Goal: Task Accomplishment & Management: Use online tool/utility

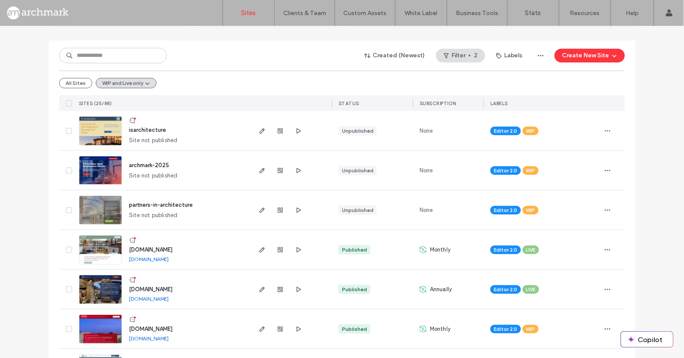
scroll to position [86, 0]
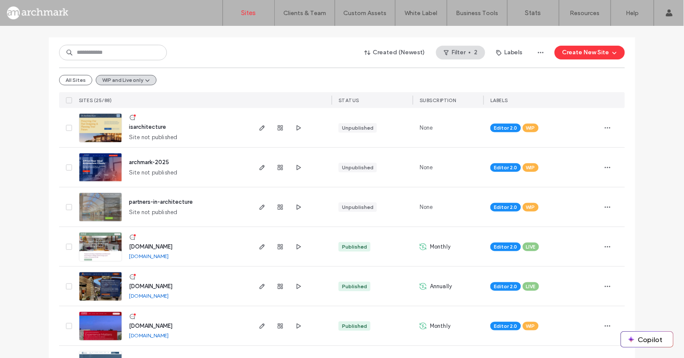
click at [101, 167] on img at bounding box center [100, 183] width 42 height 59
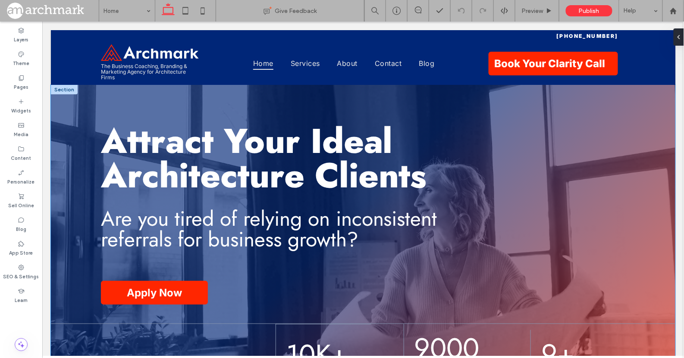
click at [78, 110] on div "Attract Your Ideal Architecture Clients Are you tired of relying on inconsisten…" at bounding box center [362, 263] width 625 height 357
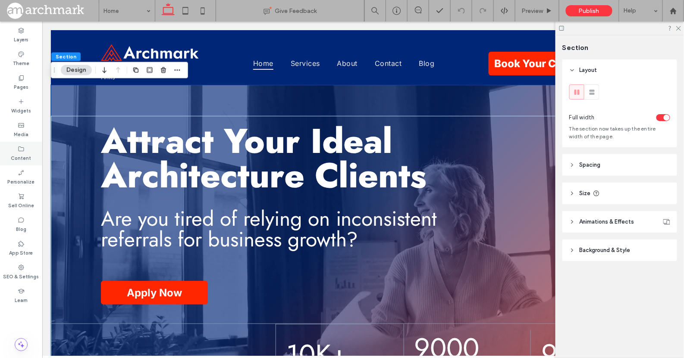
click at [21, 147] on use at bounding box center [22, 149] width 6 height 5
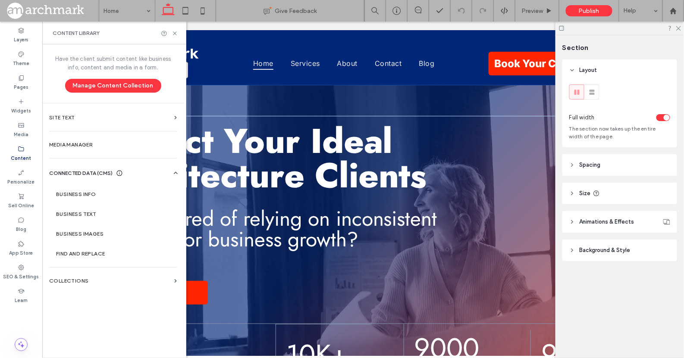
click at [252, 102] on div "Attract Your Ideal Architecture Clients Are you tired of relying on inconsisten…" at bounding box center [362, 263] width 625 height 357
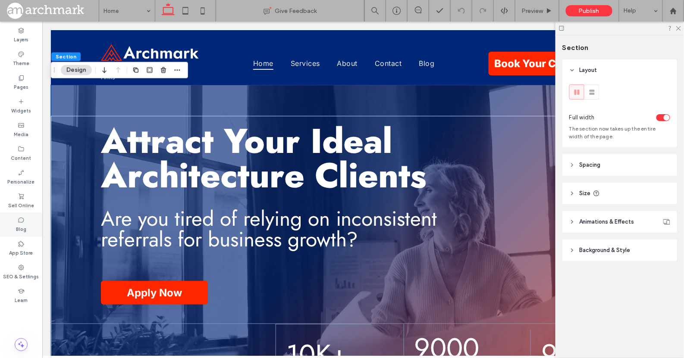
click at [22, 223] on icon at bounding box center [21, 220] width 7 height 7
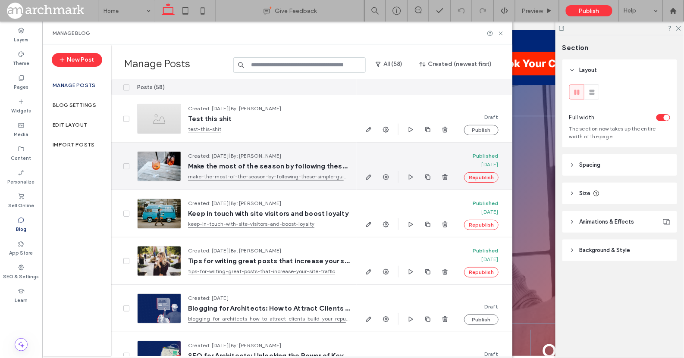
click at [287, 164] on span "Make the most of the season by following these simple guidelines" at bounding box center [269, 166] width 162 height 9
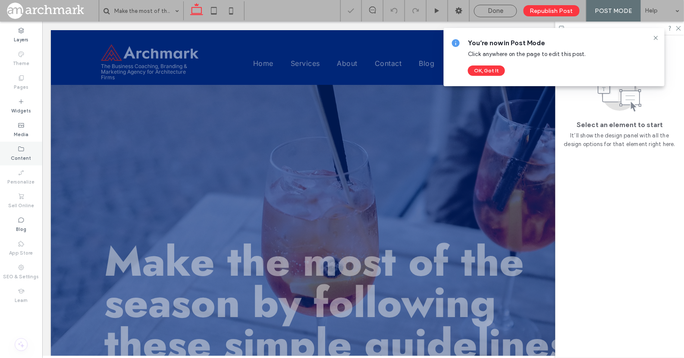
click at [25, 154] on label "Content" at bounding box center [21, 157] width 20 height 9
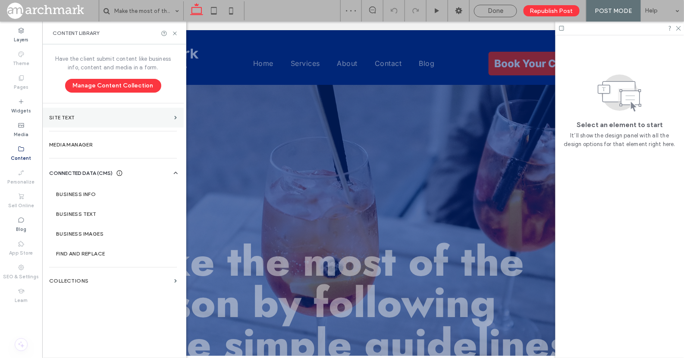
click at [108, 117] on label "Site Text" at bounding box center [110, 118] width 122 height 6
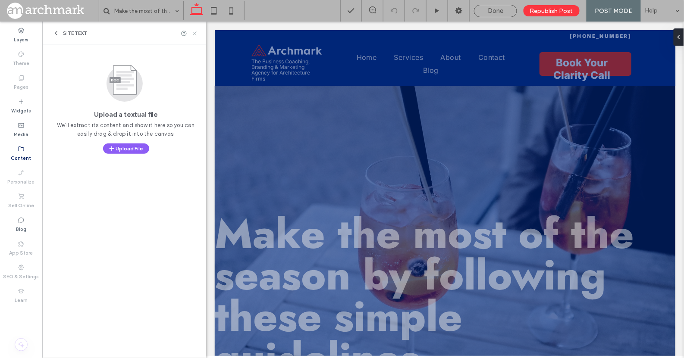
click at [194, 34] on use at bounding box center [194, 32] width 3 height 3
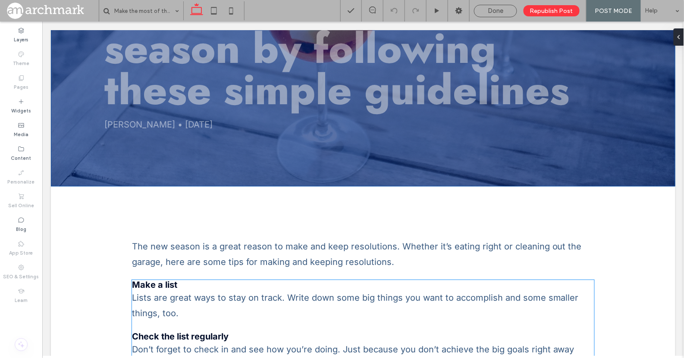
scroll to position [219, 0]
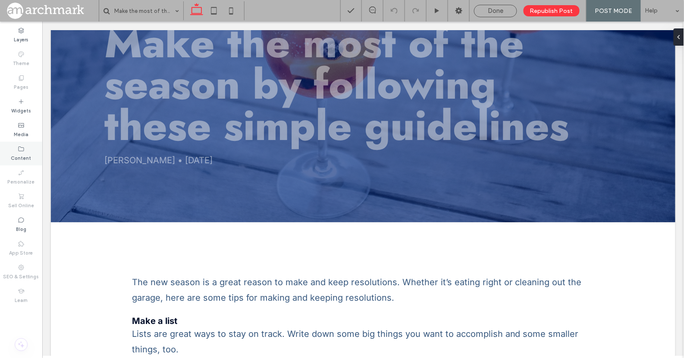
click at [23, 154] on label "Content" at bounding box center [21, 157] width 20 height 9
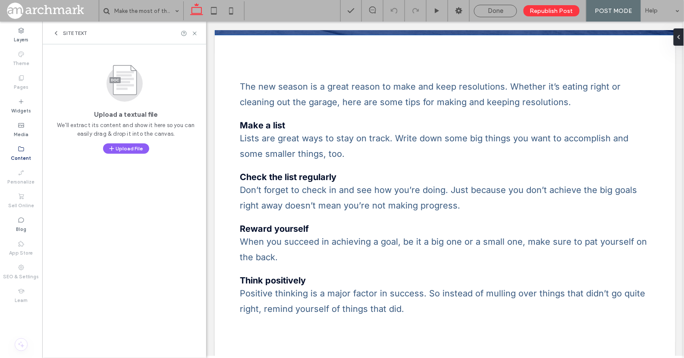
scroll to position [412, 0]
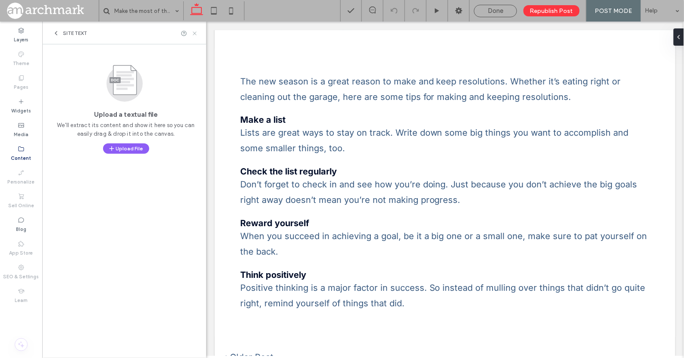
click at [195, 32] on icon at bounding box center [195, 33] width 6 height 6
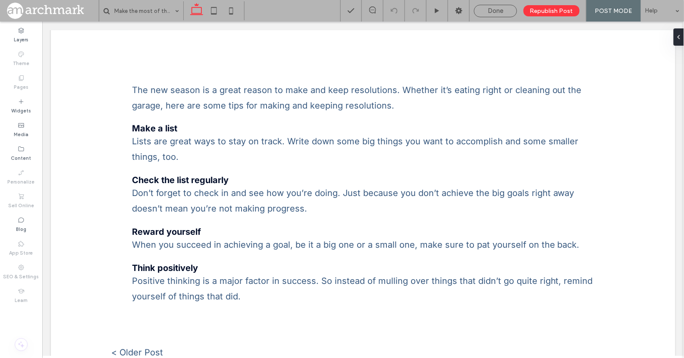
scroll to position [412, 0]
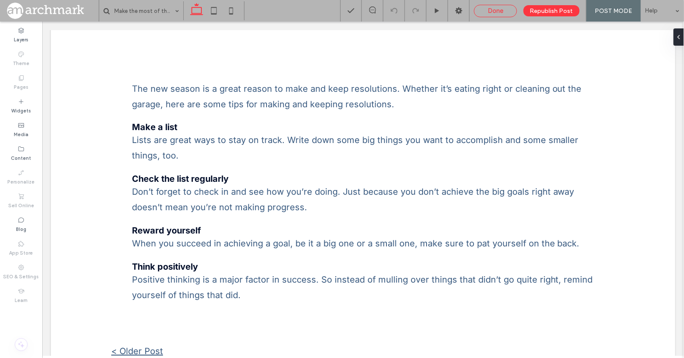
click at [498, 11] on span "Done" at bounding box center [496, 11] width 16 height 8
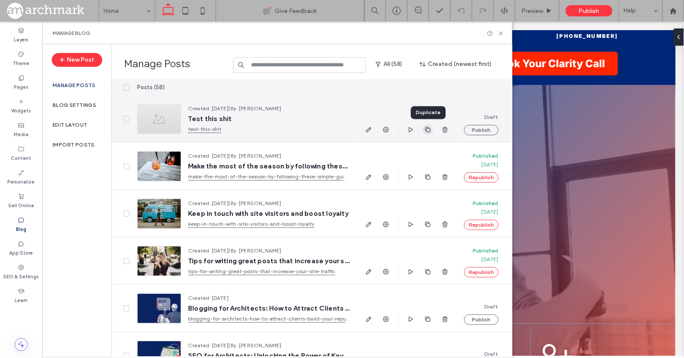
click at [427, 129] on icon "button" at bounding box center [427, 129] width 7 height 7
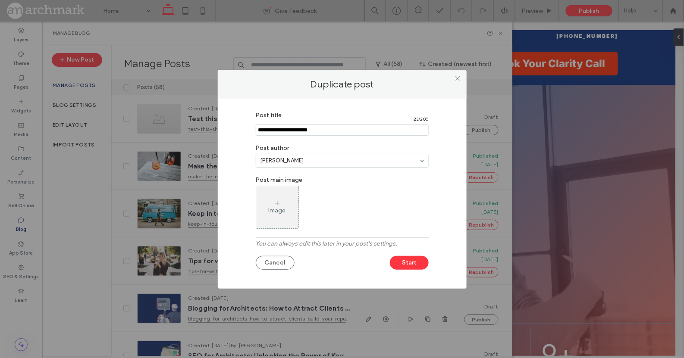
drag, startPoint x: 321, startPoint y: 131, endPoint x: 247, endPoint y: 130, distance: 74.2
click at [247, 130] on div "Post title 23 / 200 Post author Kellie Nolan Post main image Image You can alwa…" at bounding box center [342, 191] width 223 height 169
type input "**********"
click at [413, 264] on button "Start" at bounding box center [409, 263] width 39 height 14
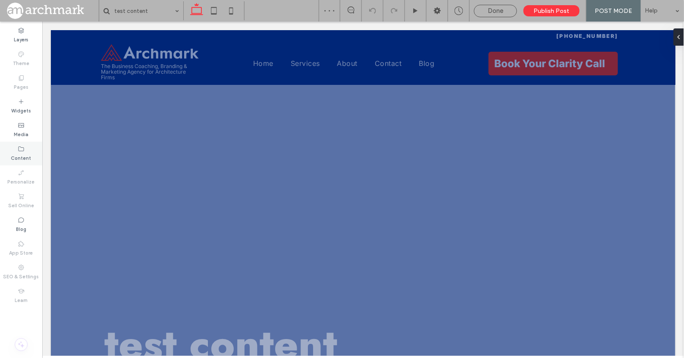
click at [24, 148] on icon at bounding box center [21, 149] width 7 height 7
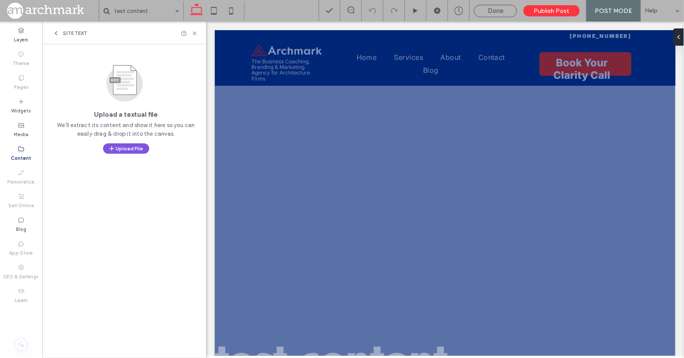
click at [127, 148] on button "Upload File" at bounding box center [126, 149] width 46 height 10
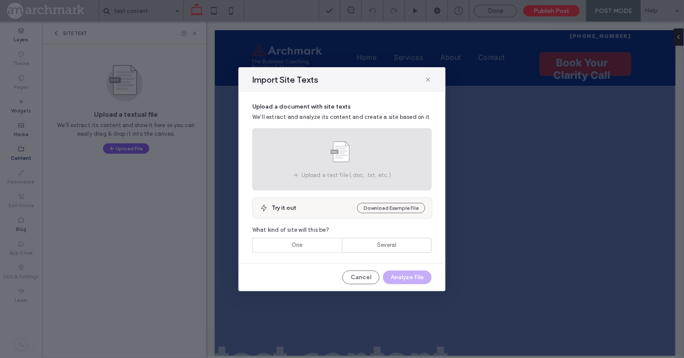
click at [329, 160] on icon at bounding box center [341, 153] width 43 height 28
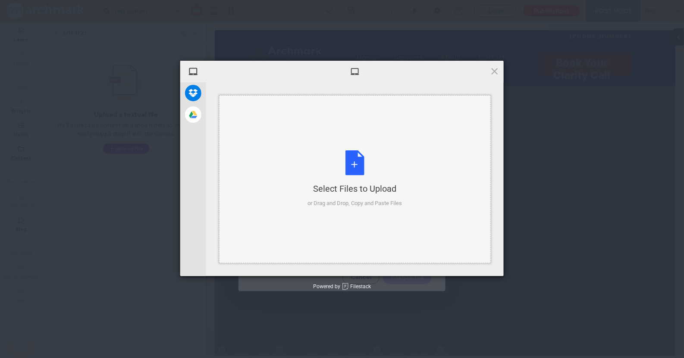
click at [355, 167] on div "Select Files to Upload or Drag and Drop, Copy and Paste Files" at bounding box center [355, 179] width 94 height 57
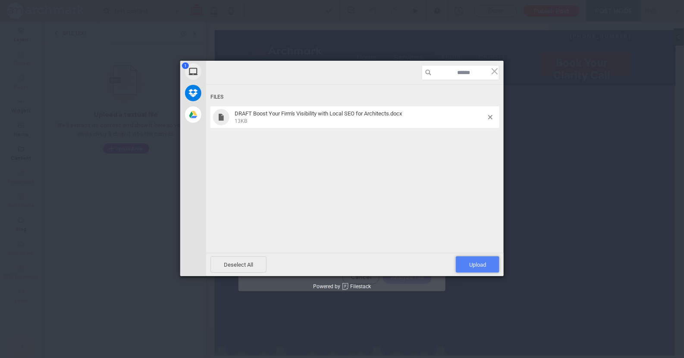
click at [482, 262] on span "Upload 1" at bounding box center [477, 265] width 17 height 6
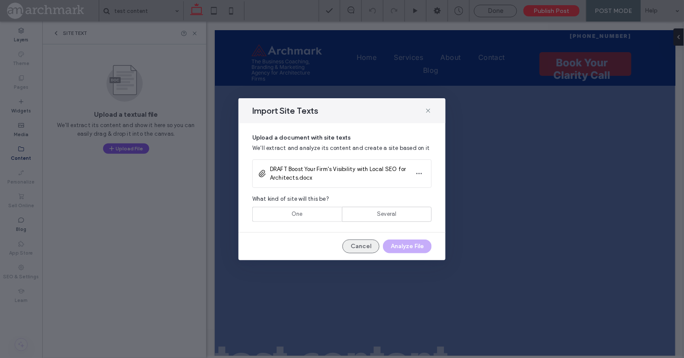
click at [358, 246] on button "Cancel" at bounding box center [360, 247] width 37 height 14
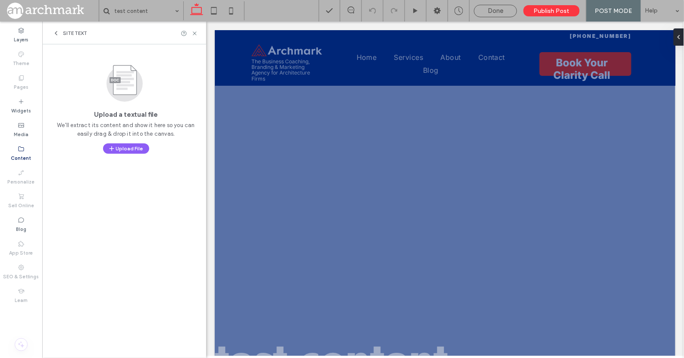
click at [24, 147] on icon at bounding box center [21, 149] width 7 height 7
click at [57, 32] on icon at bounding box center [56, 33] width 7 height 7
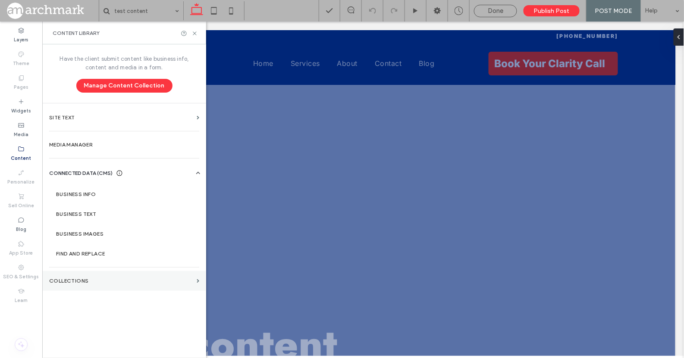
click at [154, 279] on label "Collections" at bounding box center [121, 281] width 144 height 6
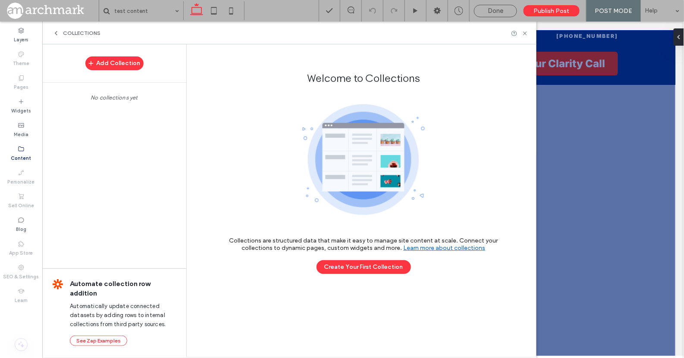
click at [54, 32] on icon at bounding box center [56, 33] width 7 height 7
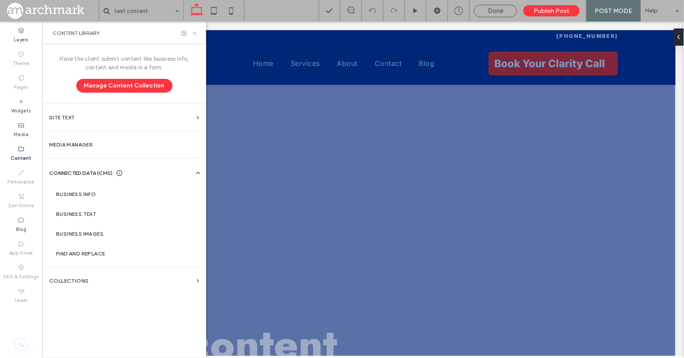
click at [195, 34] on use at bounding box center [194, 32] width 3 height 3
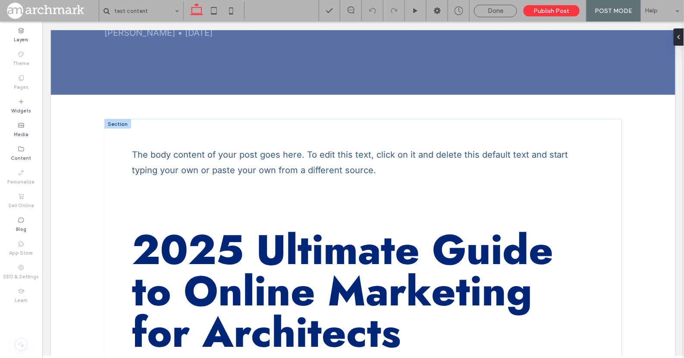
scroll to position [348, 0]
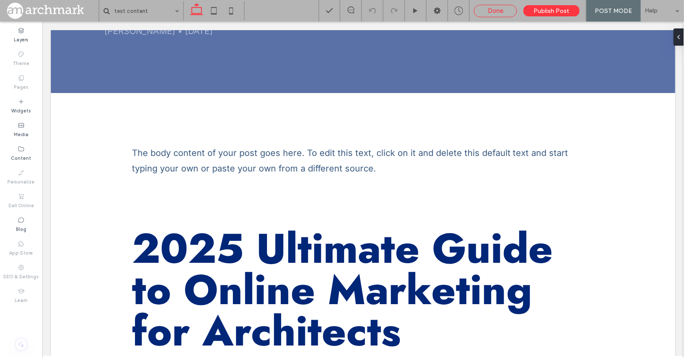
click at [490, 9] on span "Done" at bounding box center [496, 11] width 16 height 8
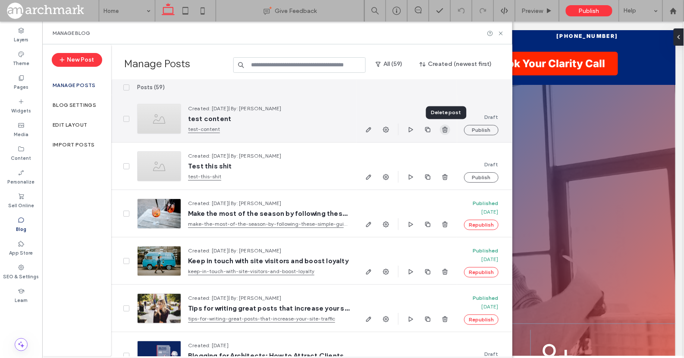
click at [446, 130] on use "button" at bounding box center [445, 130] width 5 height 6
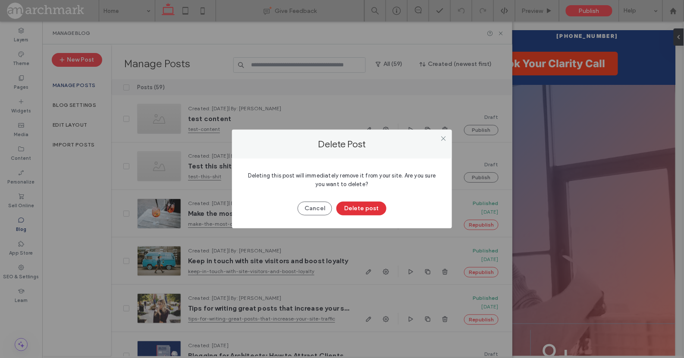
click at [368, 208] on button "Delete post" at bounding box center [361, 209] width 50 height 14
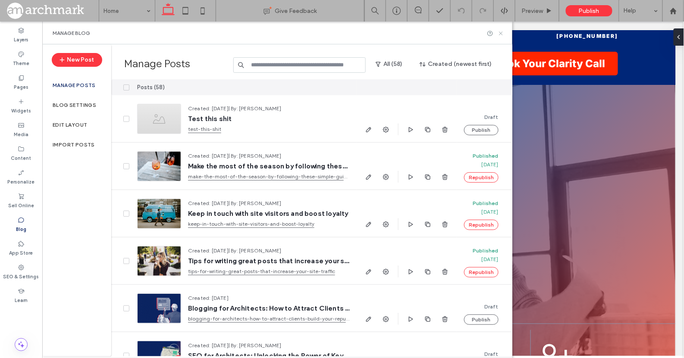
click at [503, 32] on icon at bounding box center [501, 33] width 6 height 6
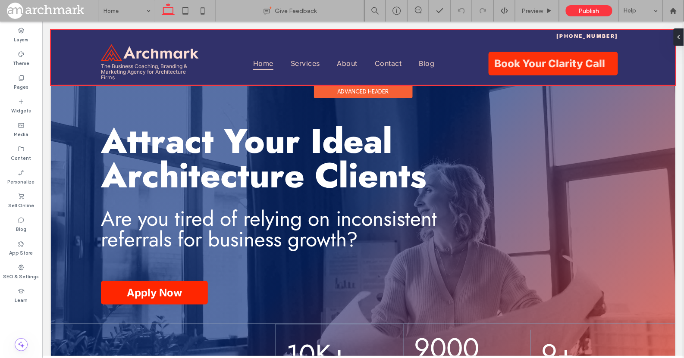
click at [169, 68] on div at bounding box center [362, 57] width 625 height 55
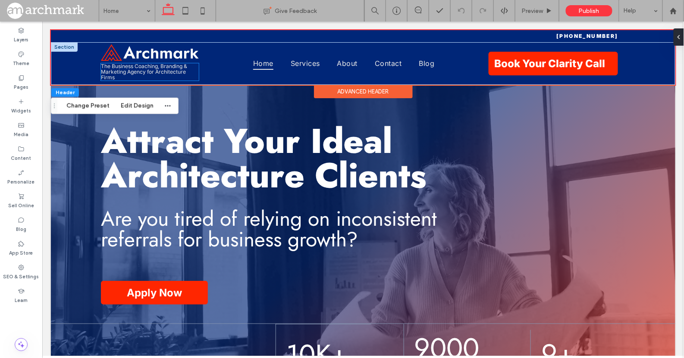
click at [166, 71] on font "The Business Coaching, Branding & Marketing Agency for Architecture Firms" at bounding box center [144, 72] width 86 height 18
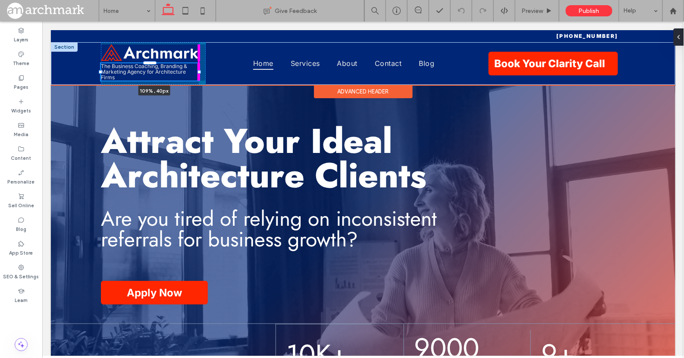
drag, startPoint x: 198, startPoint y: 71, endPoint x: 203, endPoint y: 71, distance: 5.2
click at [203, 71] on div "The Business Coaching, Branding & Marketing Agency for Architecture Firms 109% …" at bounding box center [362, 63] width 625 height 43
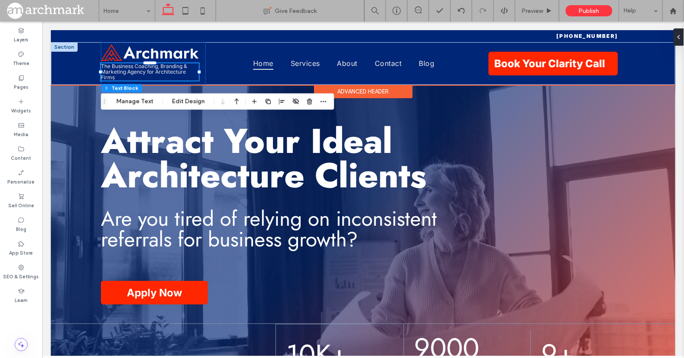
click at [132, 72] on font "The Business Coaching, Branding & Marketing Agency for Architecture Firms" at bounding box center [144, 72] width 86 height 18
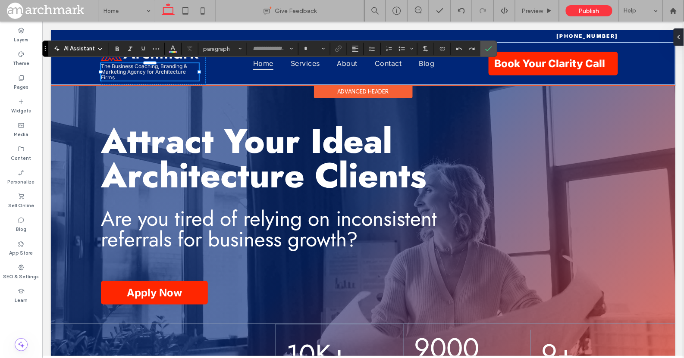
type input "*****"
type input "**"
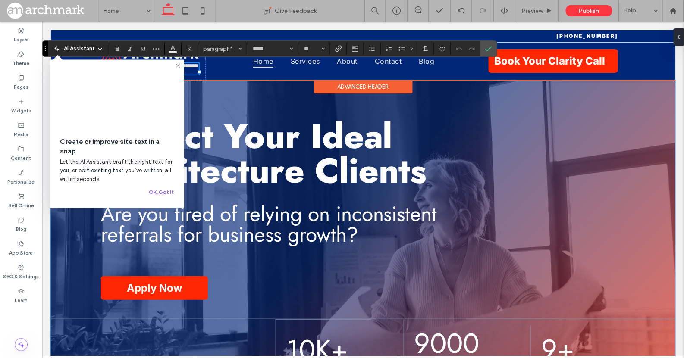
click at [244, 100] on div "Attract Your Ideal Architecture Clients Are you tired of relying on inconsisten…" at bounding box center [362, 258] width 625 height 357
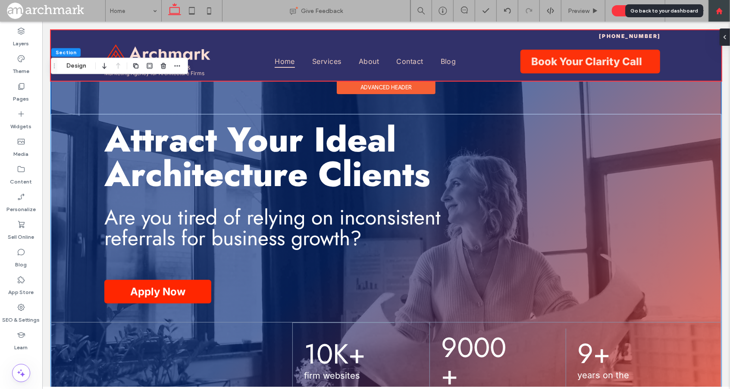
click at [684, 9] on use at bounding box center [719, 10] width 6 height 6
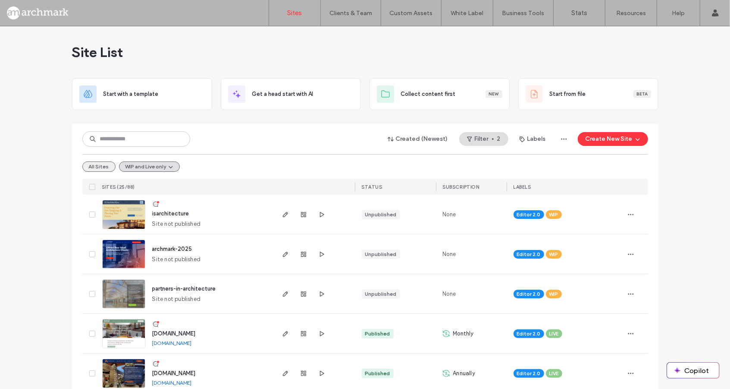
click at [96, 165] on button "All Sites" at bounding box center [98, 166] width 33 height 10
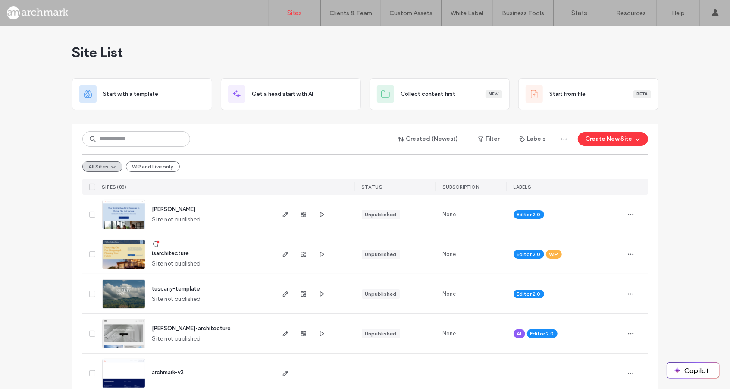
click at [135, 216] on img at bounding box center [124, 229] width 42 height 59
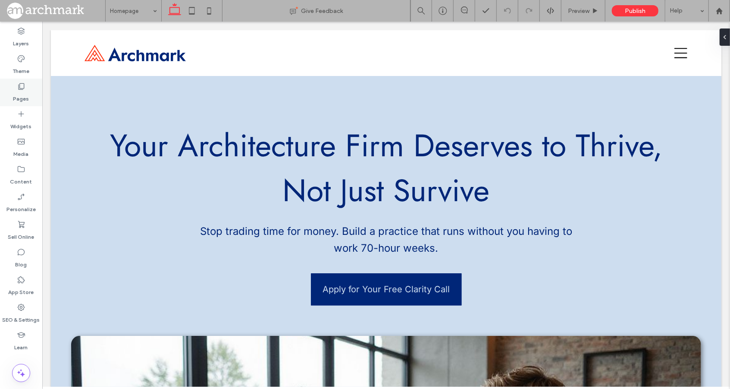
click at [17, 89] on icon at bounding box center [21, 86] width 9 height 9
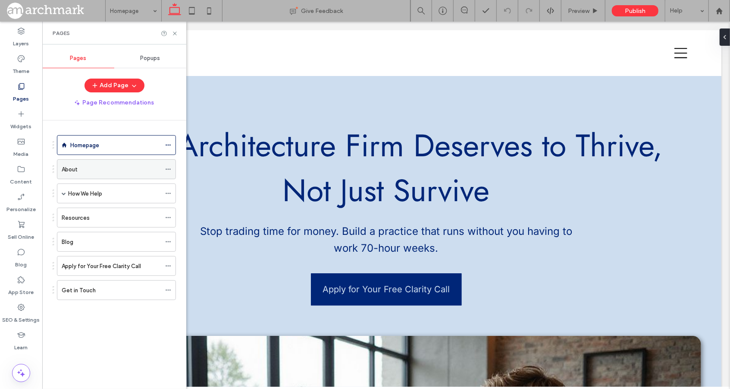
click at [90, 166] on div "About" at bounding box center [111, 169] width 99 height 9
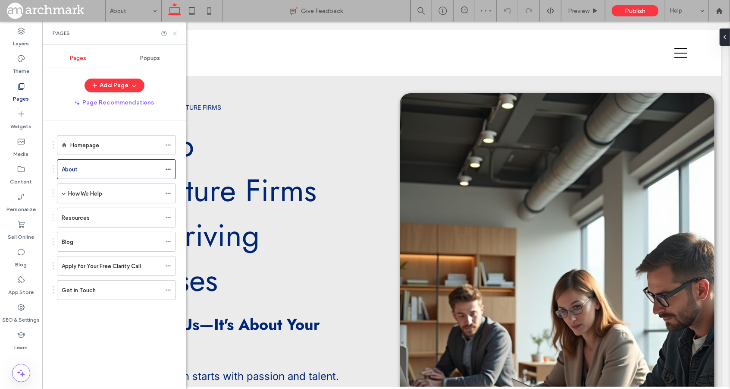
click at [176, 33] on icon at bounding box center [175, 33] width 6 height 6
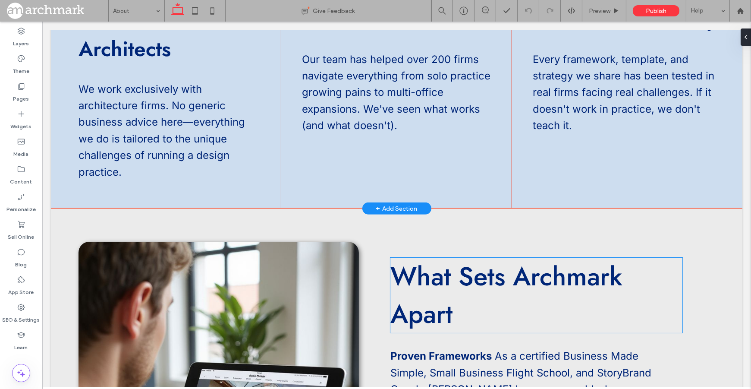
scroll to position [734, 0]
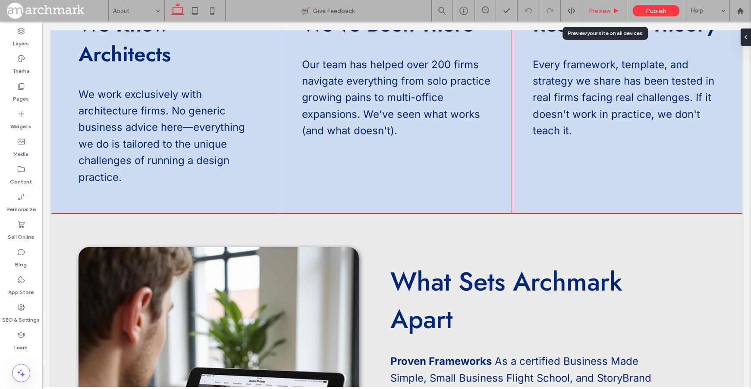
click at [594, 6] on div "Preview" at bounding box center [604, 11] width 44 height 22
click at [597, 10] on span "Preview" at bounding box center [600, 10] width 22 height 7
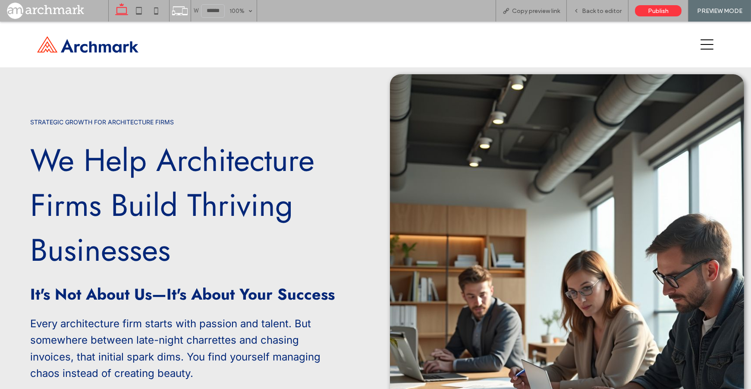
click at [705, 44] on icon at bounding box center [707, 44] width 13 height 10
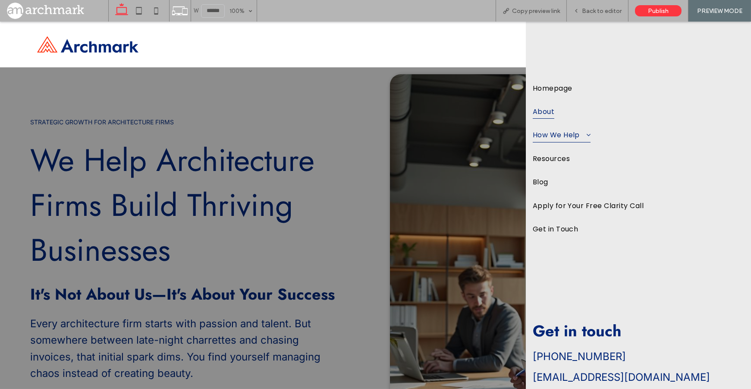
click at [589, 134] on span at bounding box center [585, 134] width 11 height 7
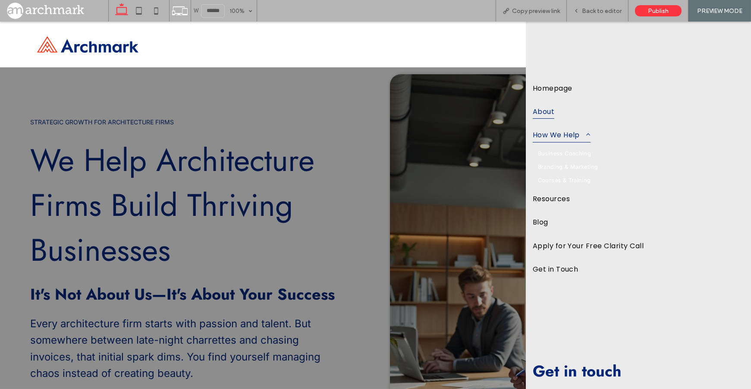
click at [626, 140] on link "How We Help" at bounding box center [638, 134] width 211 height 23
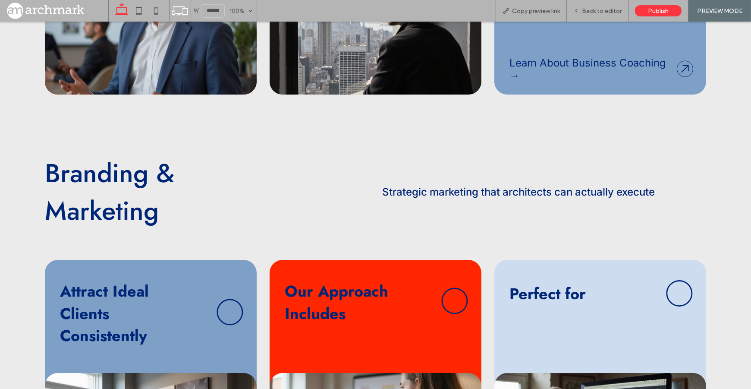
scroll to position [3077, 0]
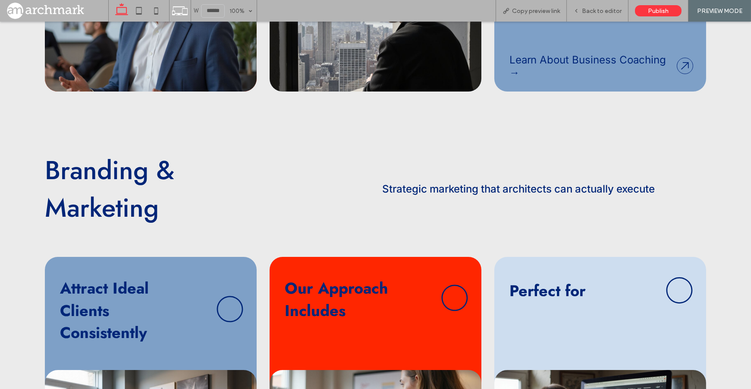
click at [639, 183] on span "Strategic marketing that architects can actually execute" at bounding box center [518, 188] width 273 height 13
click at [627, 183] on span "Strategic marketing that architects can actually execute" at bounding box center [518, 188] width 273 height 13
click at [605, 4] on div "Back to editor" at bounding box center [598, 11] width 62 height 22
click at [600, 8] on span "Back to editor" at bounding box center [602, 10] width 40 height 7
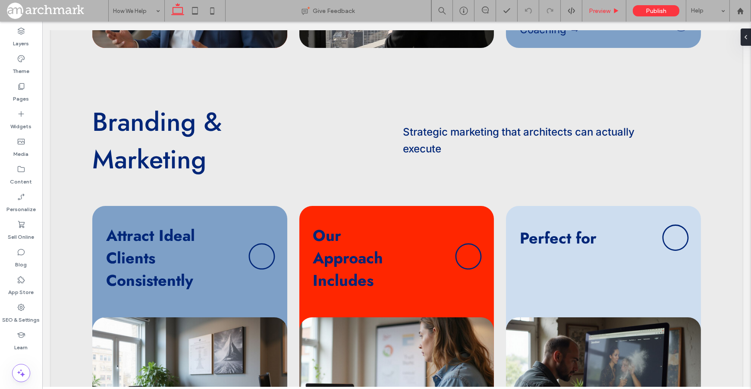
scroll to position [3061, 0]
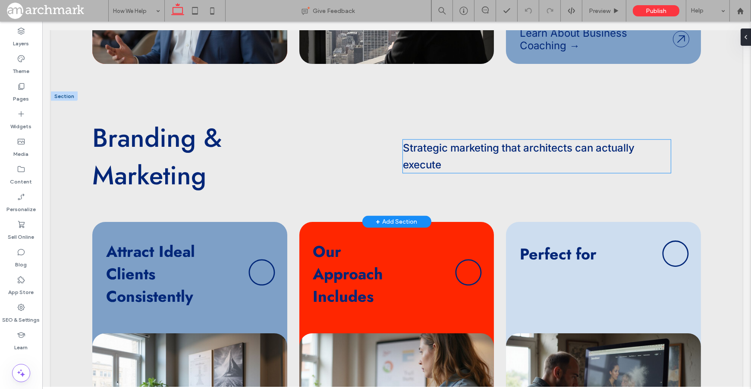
click at [424, 170] on span "Strategic marketing that architects can actually execute" at bounding box center [519, 155] width 232 height 29
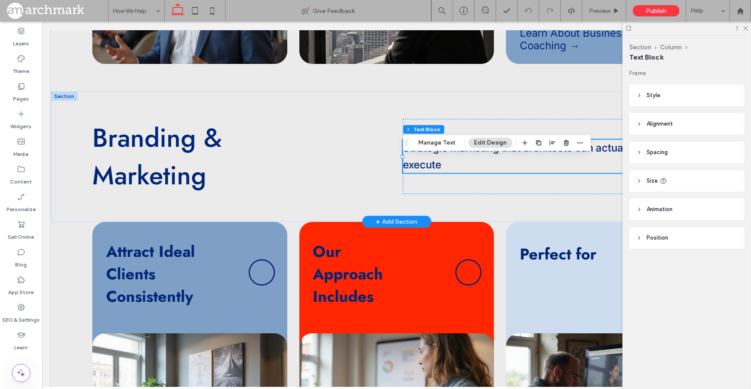
click at [421, 170] on span "Strategic marketing that architects can actually execute" at bounding box center [519, 155] width 232 height 29
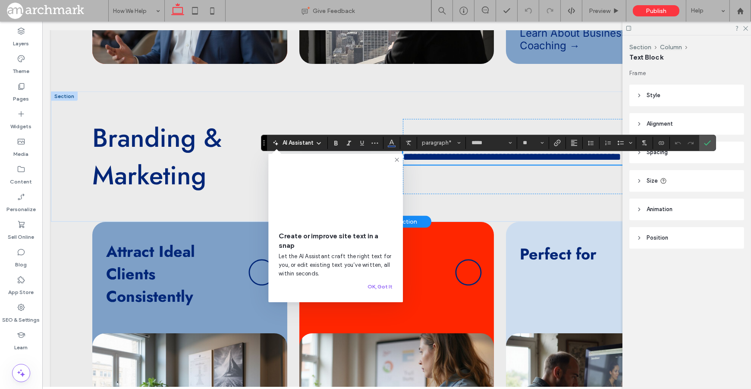
click at [421, 162] on span "**********" at bounding box center [512, 156] width 218 height 10
click at [424, 162] on span "**********" at bounding box center [512, 156] width 218 height 10
click at [710, 143] on label "Confirm" at bounding box center [707, 143] width 13 height 16
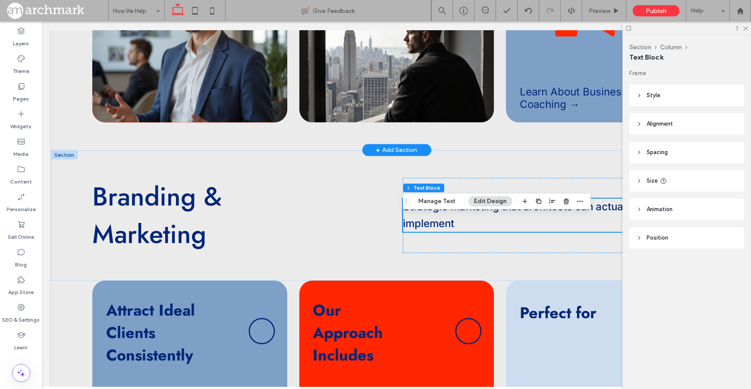
scroll to position [3006, 0]
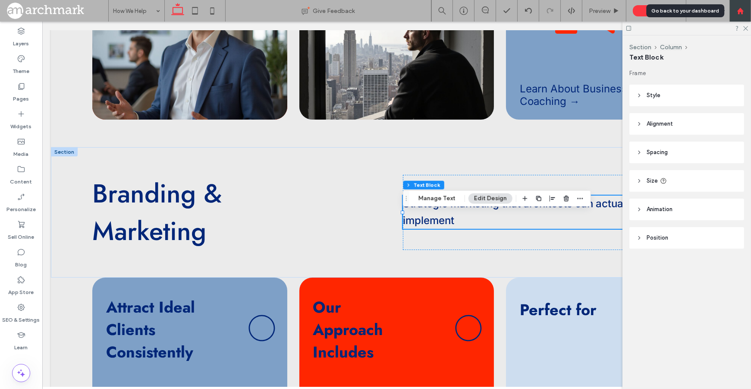
click at [730, 12] on div at bounding box center [740, 10] width 21 height 7
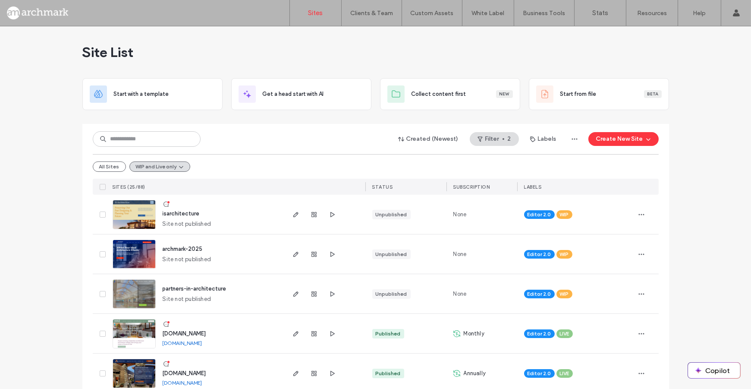
click at [142, 254] on img at bounding box center [134, 269] width 42 height 59
click at [96, 165] on button "All Sites" at bounding box center [109, 166] width 33 height 10
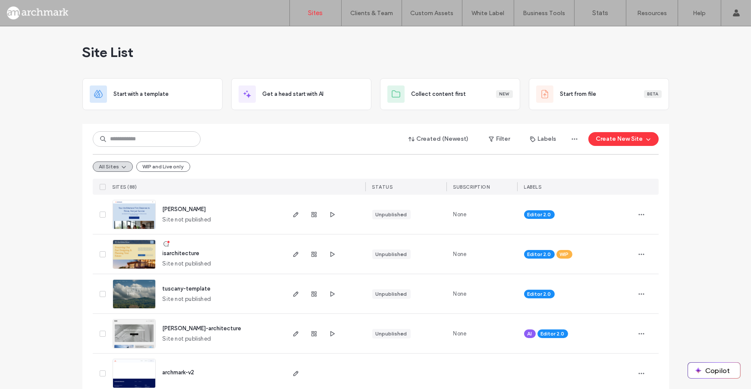
click at [143, 207] on img at bounding box center [134, 229] width 42 height 59
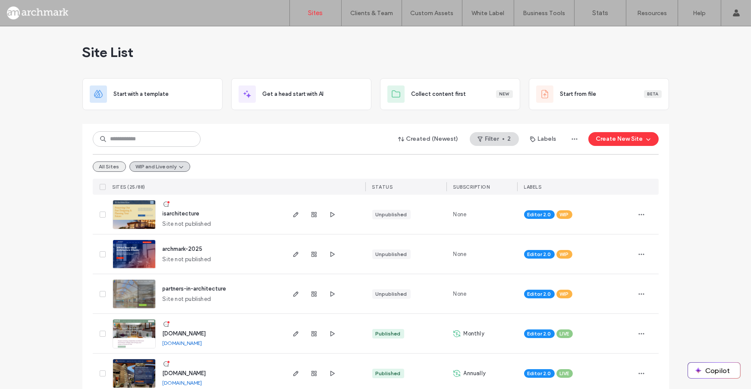
click at [109, 165] on button "All Sites" at bounding box center [109, 166] width 33 height 10
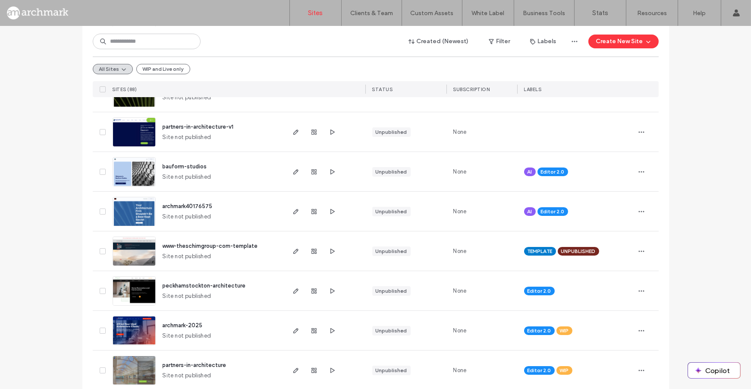
scroll to position [322, 0]
